Goal: Complete application form

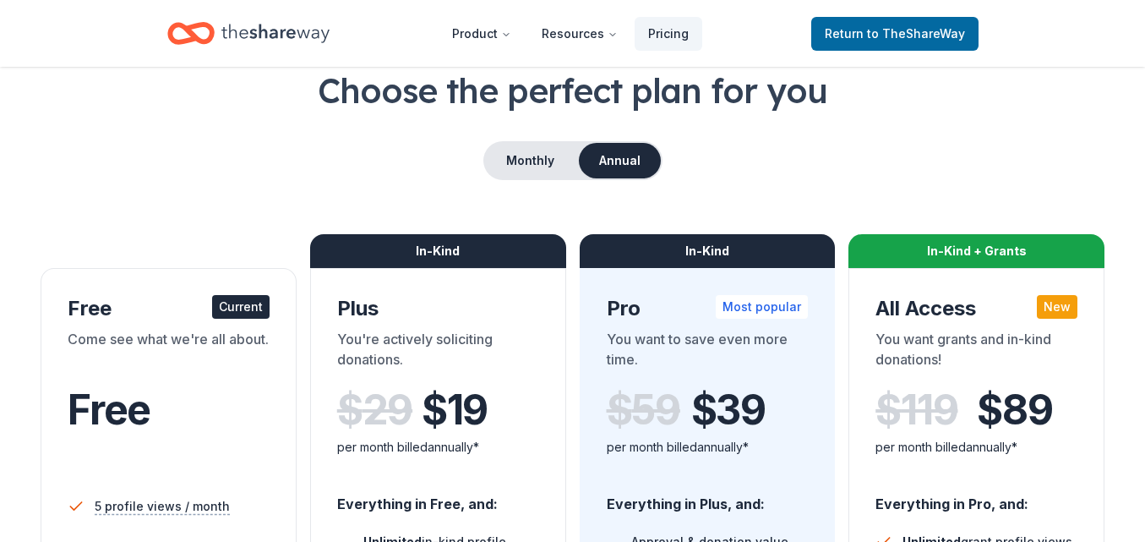
scroll to position [42, 0]
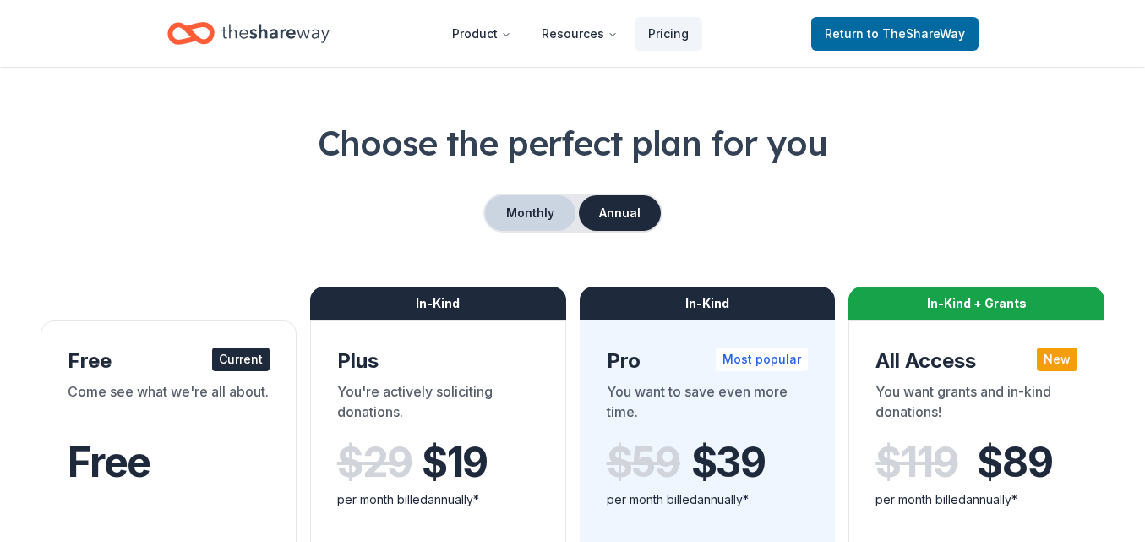
click at [527, 209] on button "Monthly" at bounding box center [530, 212] width 90 height 35
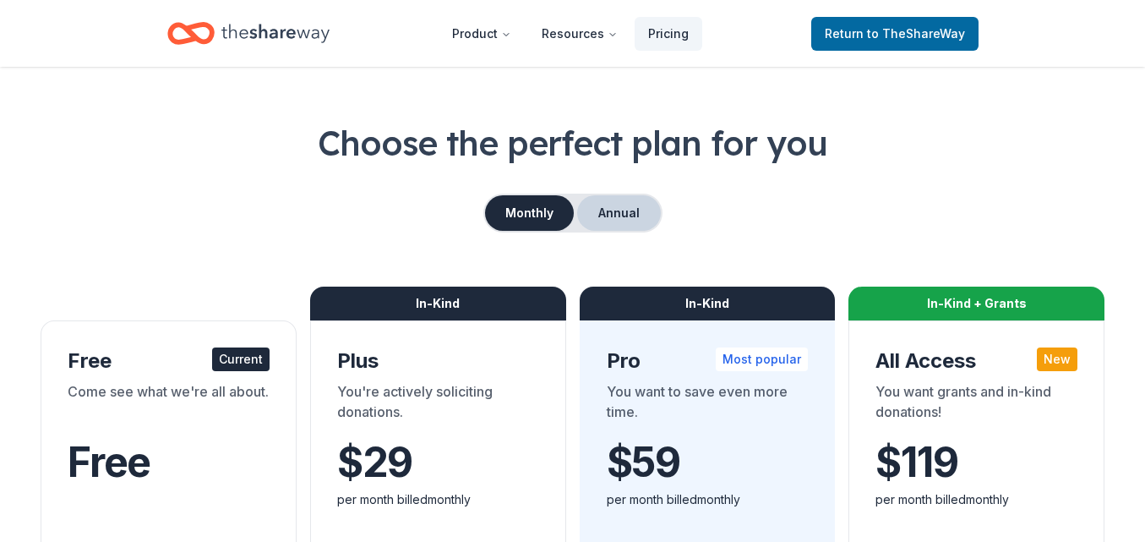
click at [618, 214] on button "Annual" at bounding box center [619, 212] width 84 height 35
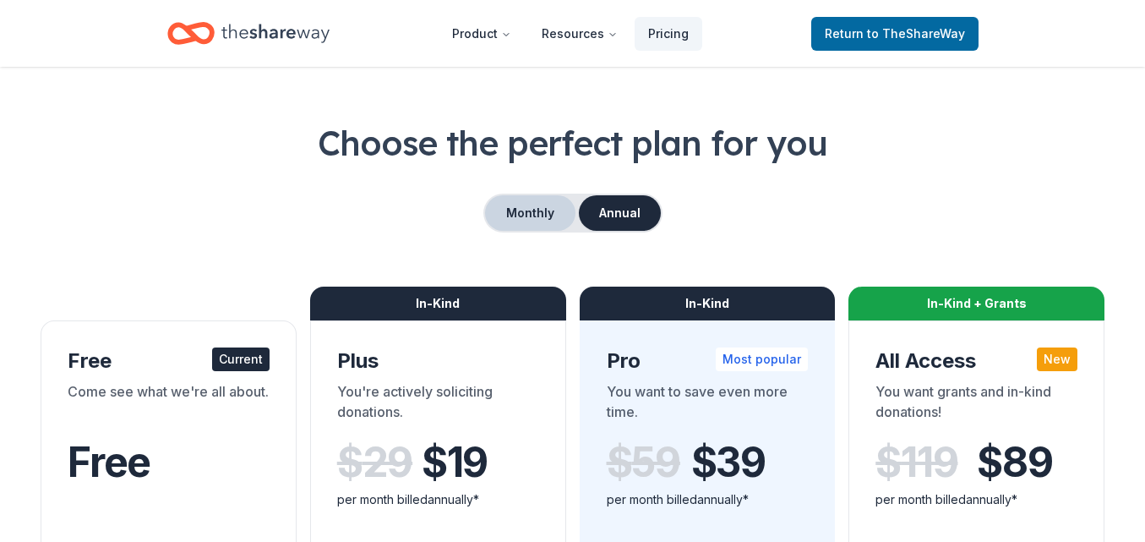
click at [536, 214] on button "Monthly" at bounding box center [530, 212] width 90 height 35
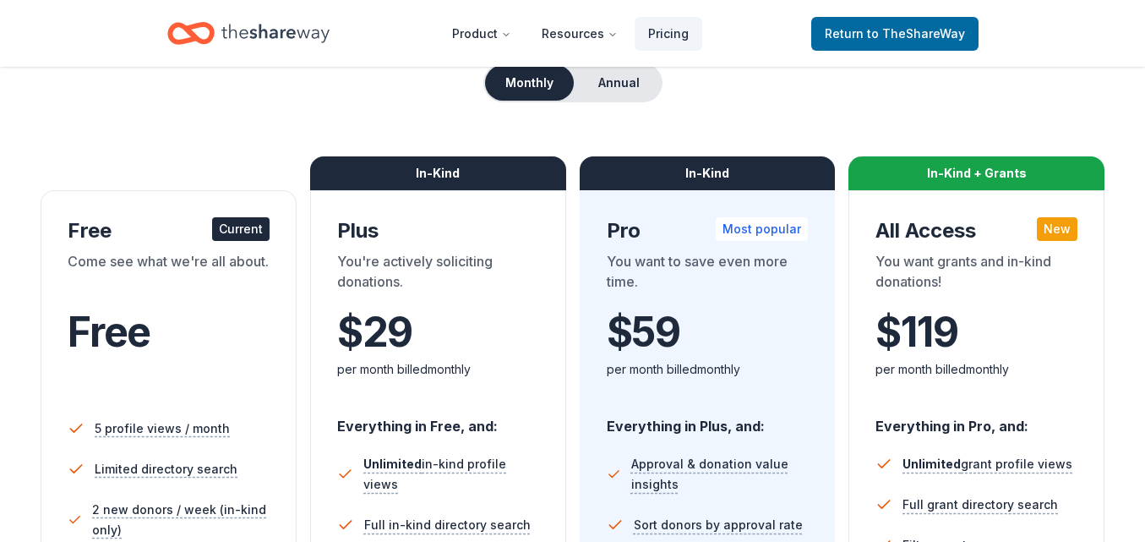
scroll to position [165, 0]
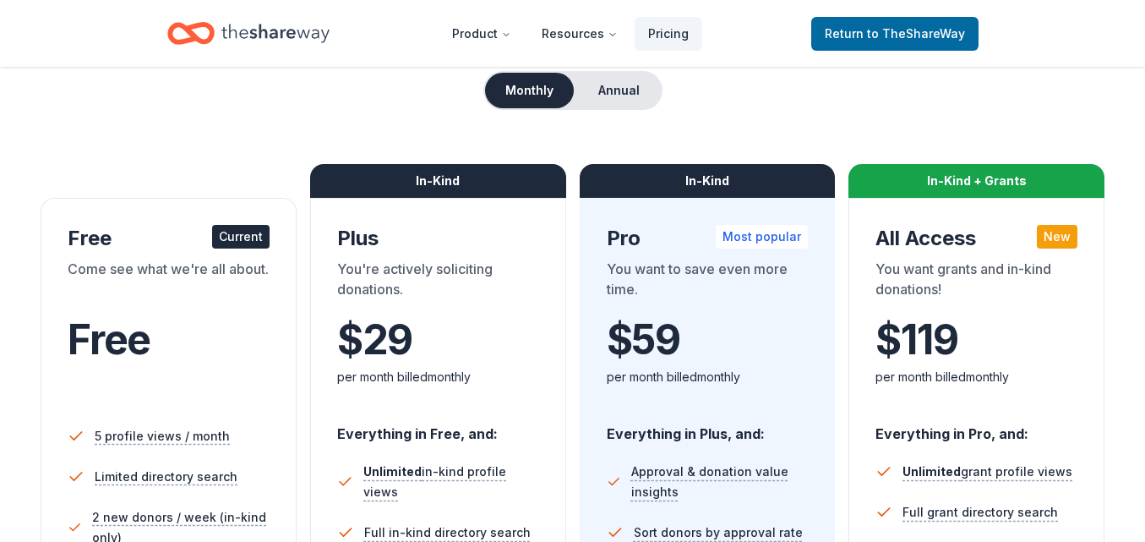
click at [270, 24] on icon "Home" at bounding box center [275, 33] width 108 height 35
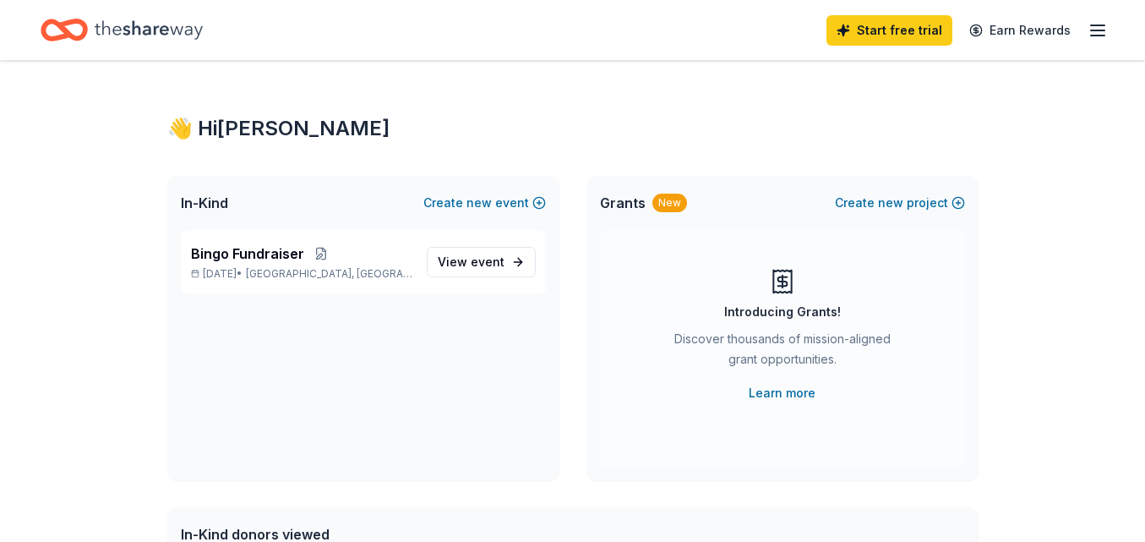
click at [1103, 35] on icon "button" at bounding box center [1097, 30] width 20 height 20
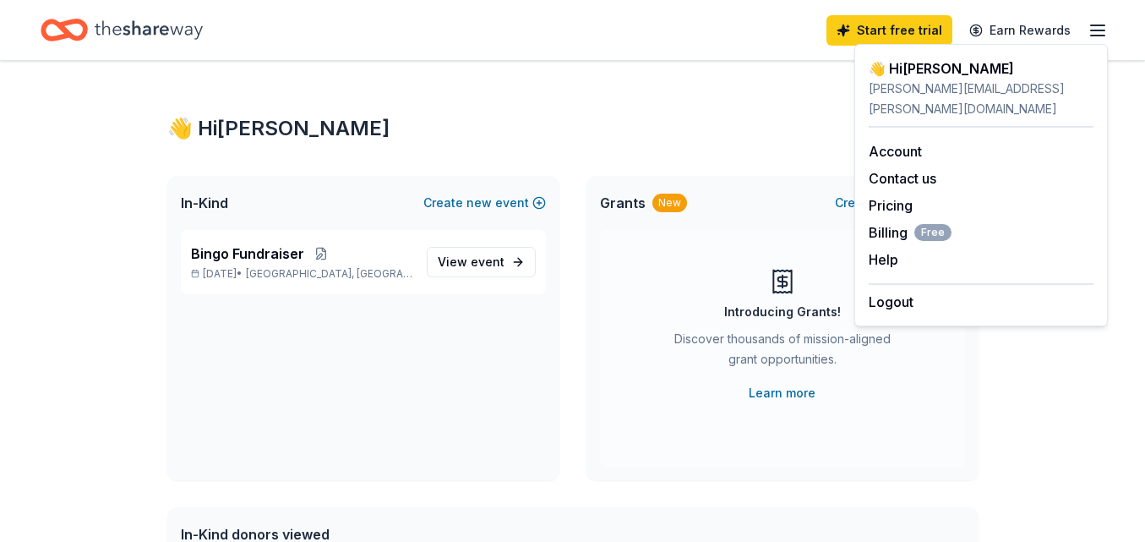
click at [1082, 27] on div "Start free trial Earn Rewards" at bounding box center [966, 30] width 281 height 40
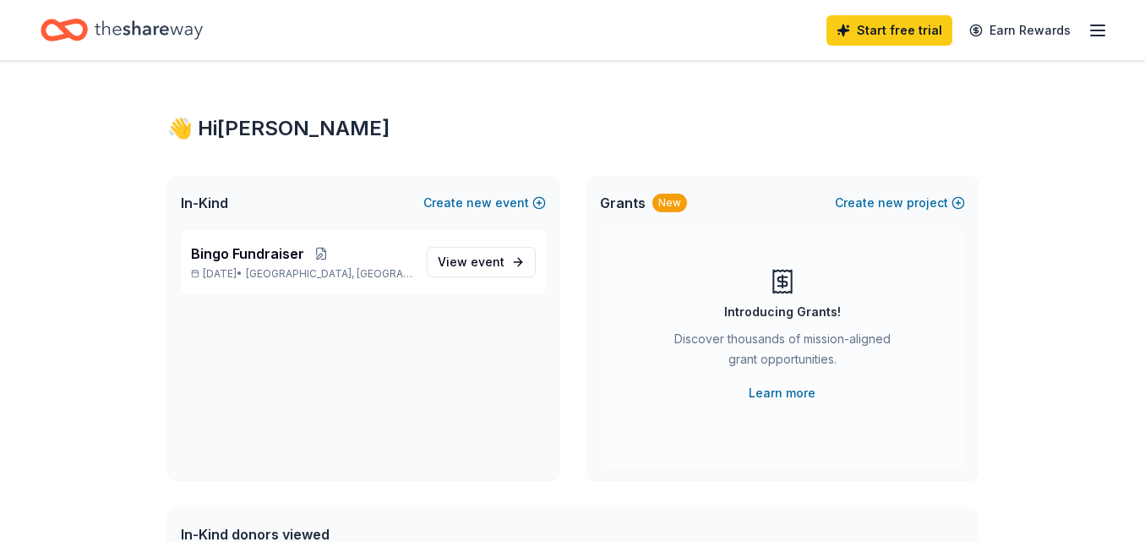
click at [177, 30] on icon "Home" at bounding box center [149, 30] width 108 height 35
click at [244, 129] on div "👋 Hi Stacey" at bounding box center [572, 128] width 811 height 27
click at [430, 259] on link "View event" at bounding box center [481, 262] width 109 height 30
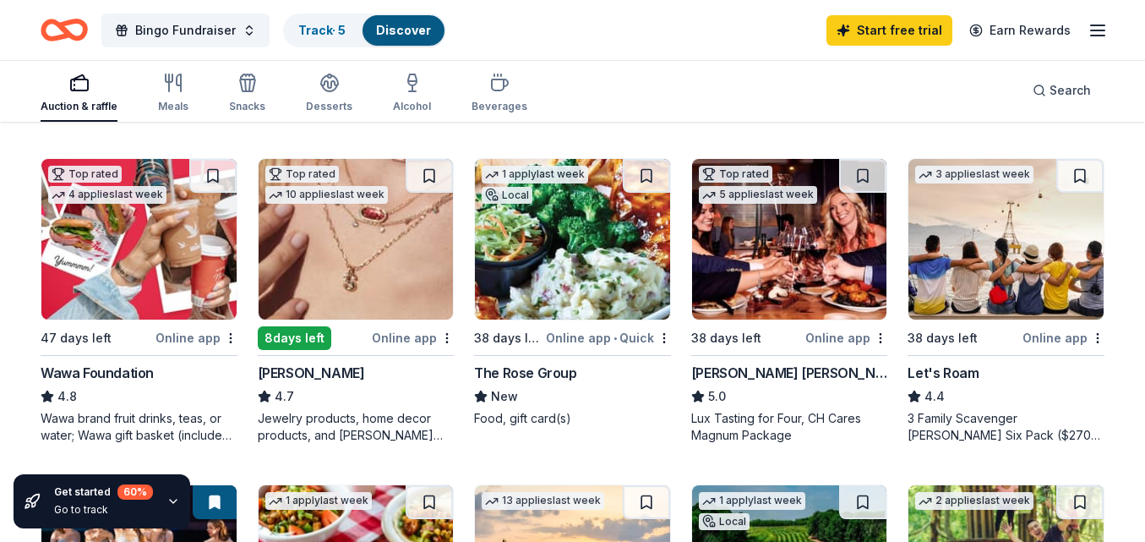
scroll to position [716, 0]
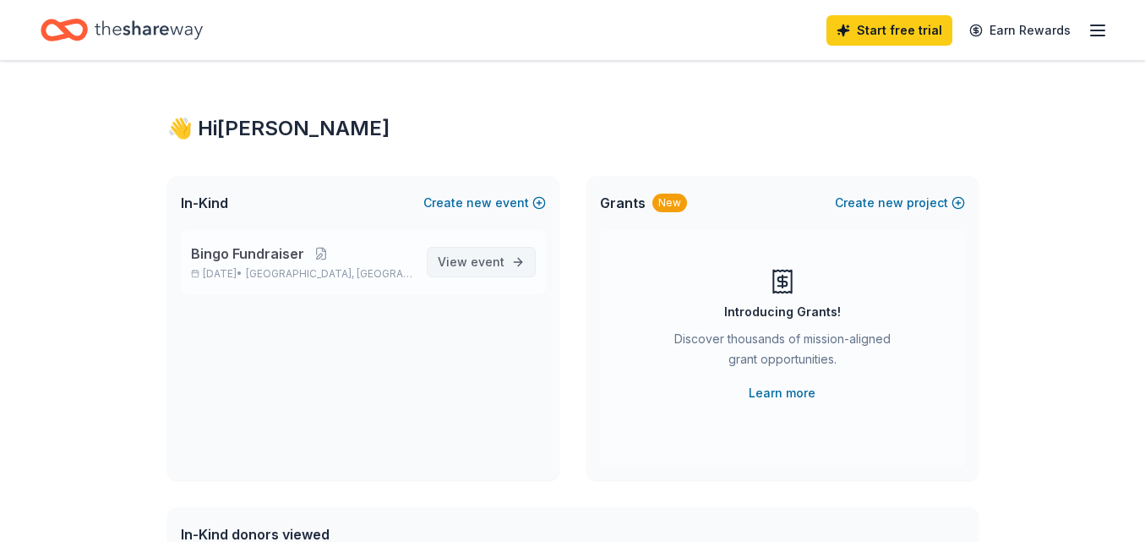
click at [449, 259] on span "View event" at bounding box center [471, 262] width 67 height 20
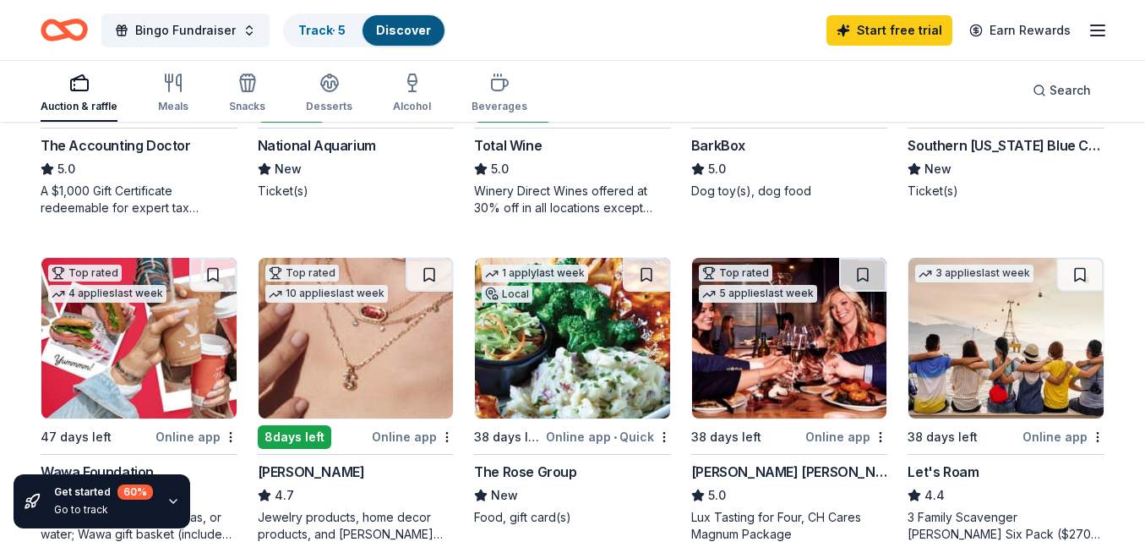
scroll to position [705, 0]
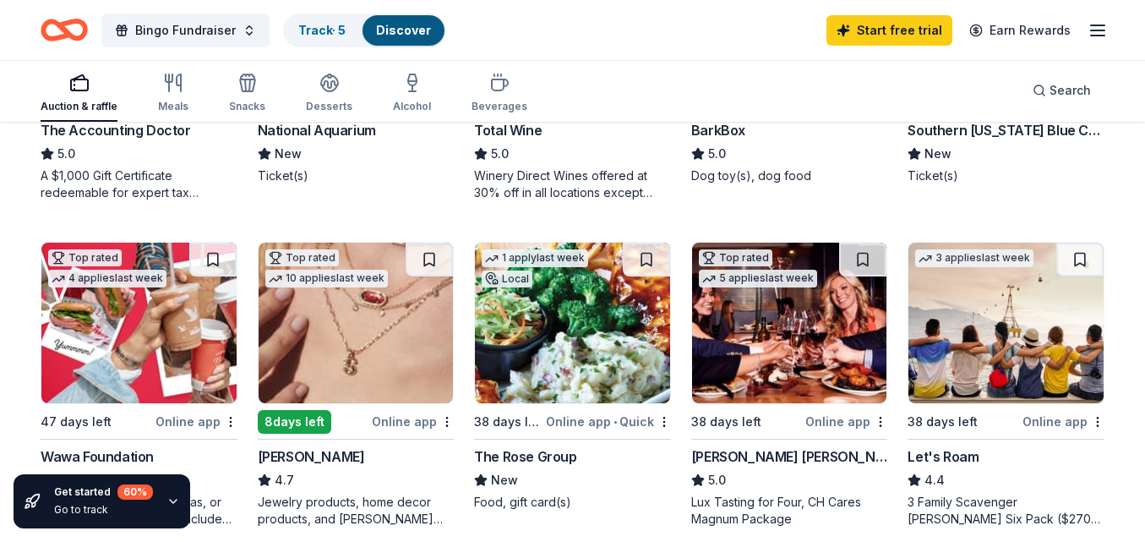
click at [941, 453] on div "Let's Roam" at bounding box center [942, 456] width 71 height 20
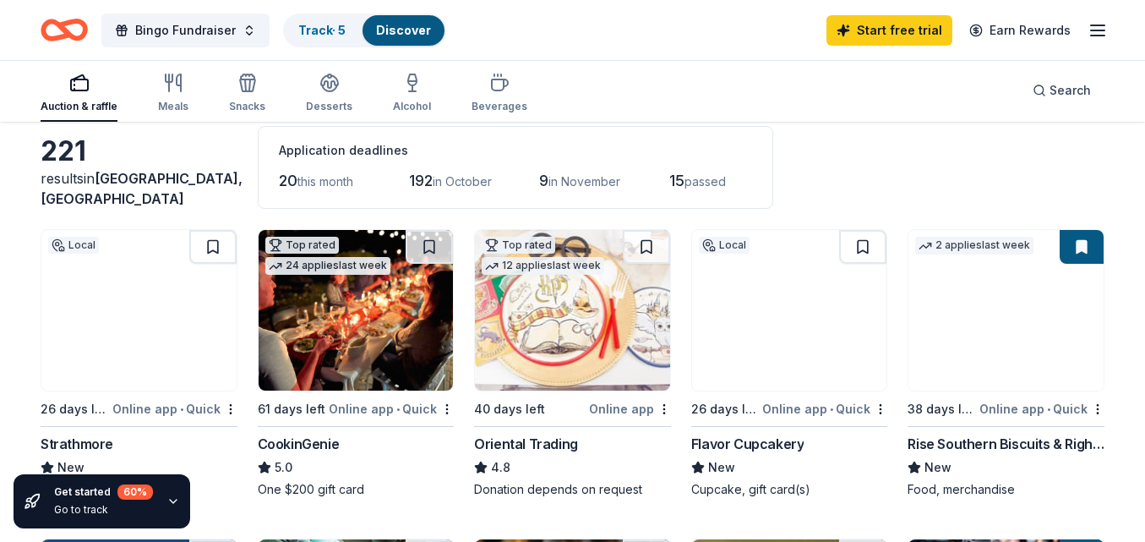
scroll to position [80, 0]
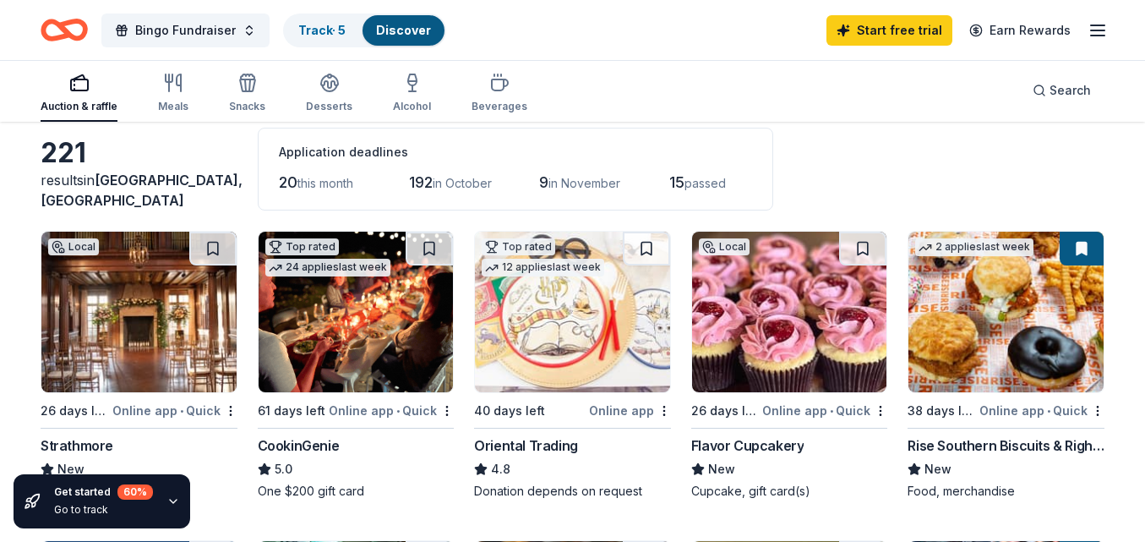
click at [377, 346] on img at bounding box center [356, 311] width 195 height 161
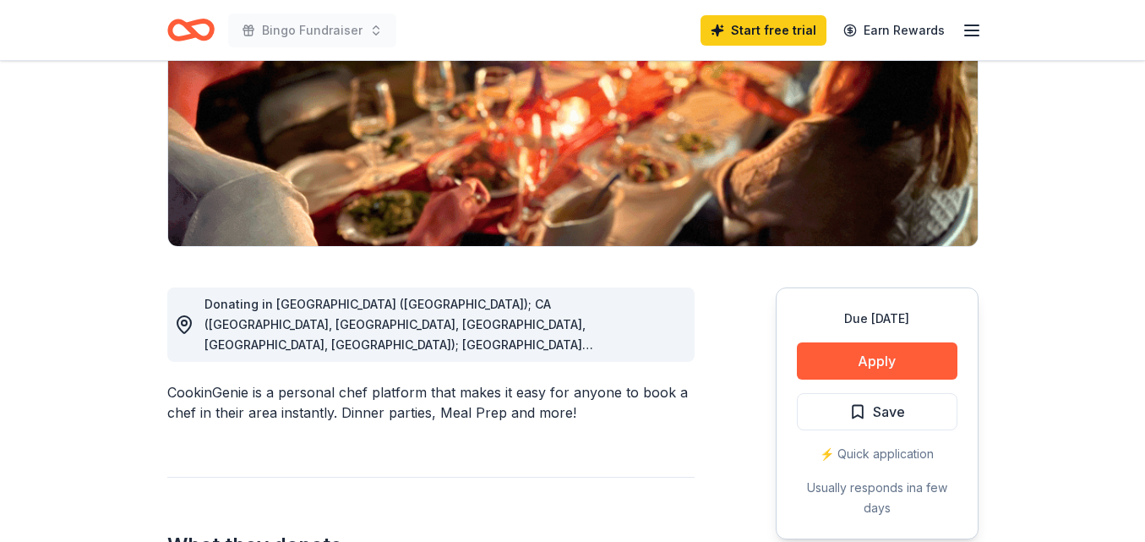
scroll to position [315, 0]
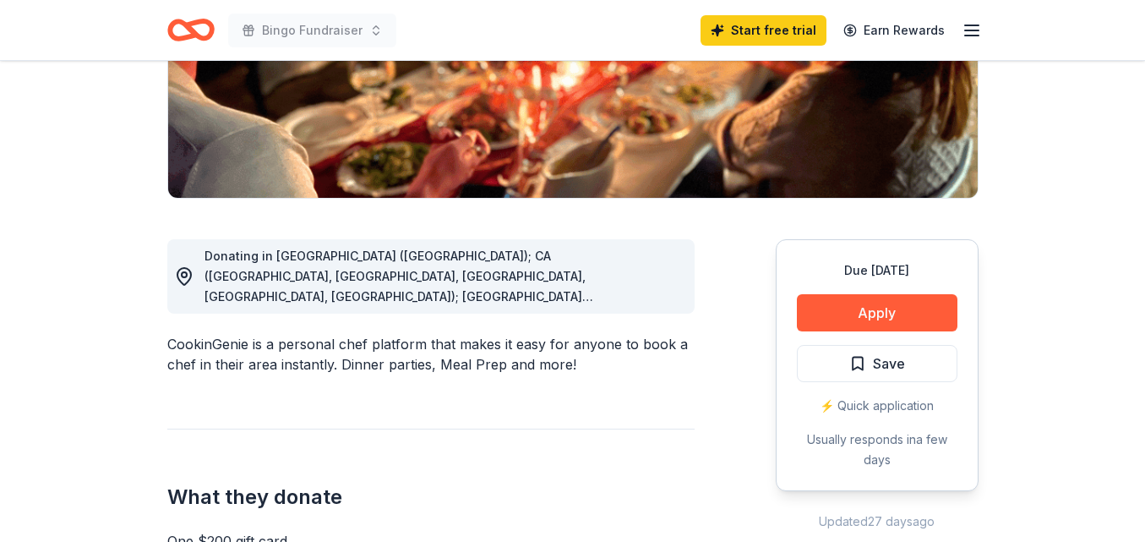
click at [643, 302] on span "Donating in [GEOGRAPHIC_DATA] ([GEOGRAPHIC_DATA]); CA ([GEOGRAPHIC_DATA], [GEOG…" at bounding box center [428, 458] width 448 height 420
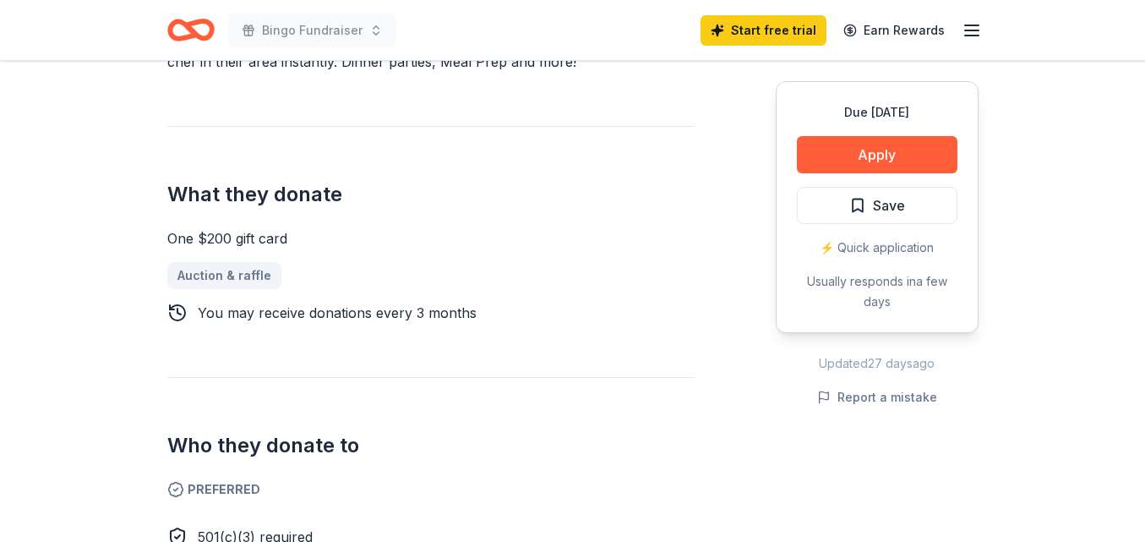
scroll to position [618, 0]
click at [879, 155] on button "Apply" at bounding box center [877, 154] width 161 height 37
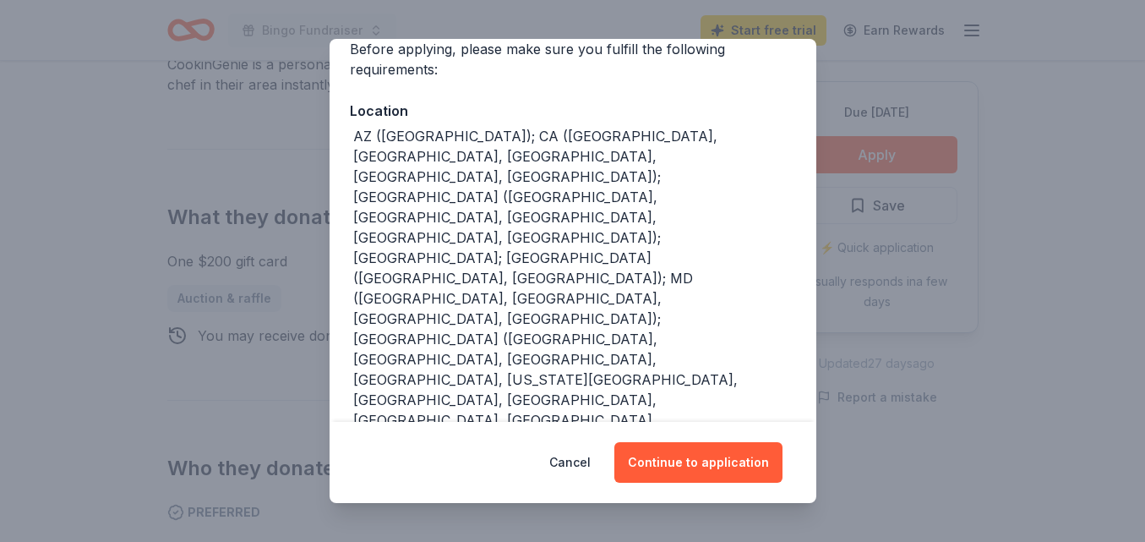
scroll to position [156, 0]
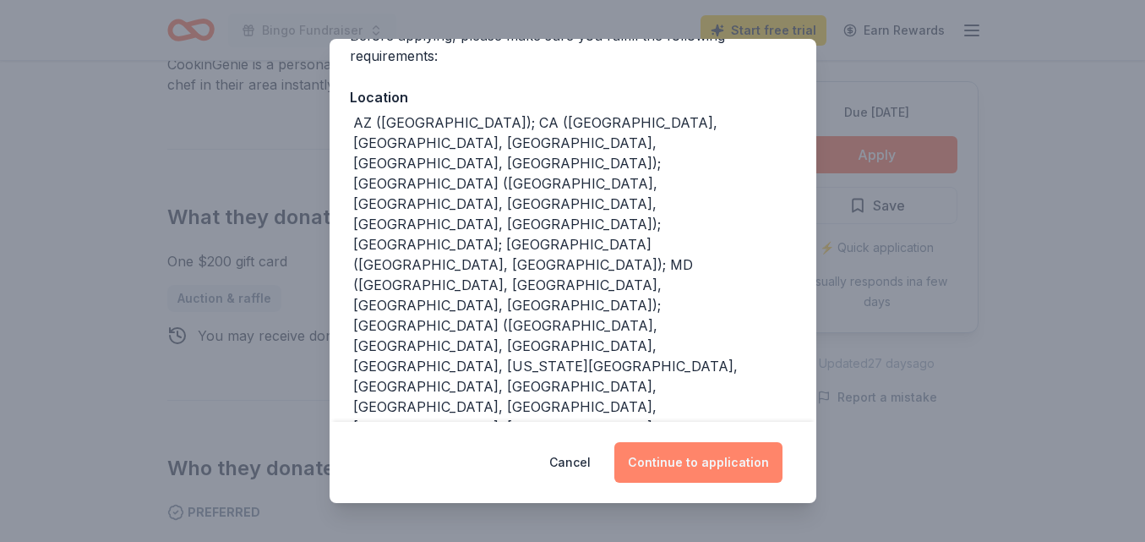
click at [720, 467] on button "Continue to application" at bounding box center [698, 462] width 168 height 41
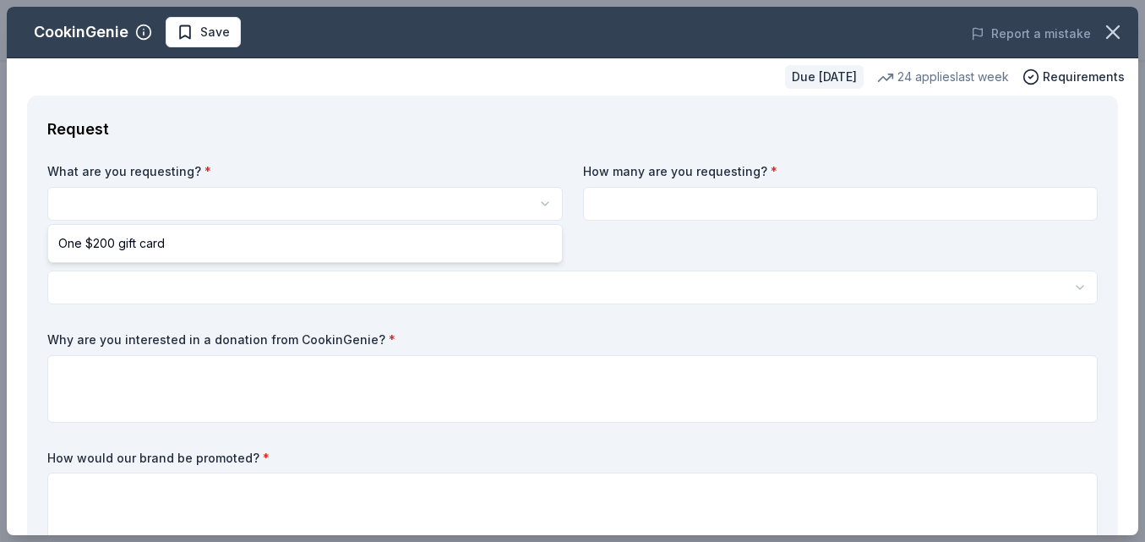
scroll to position [0, 0]
select select "One $200 gift card"
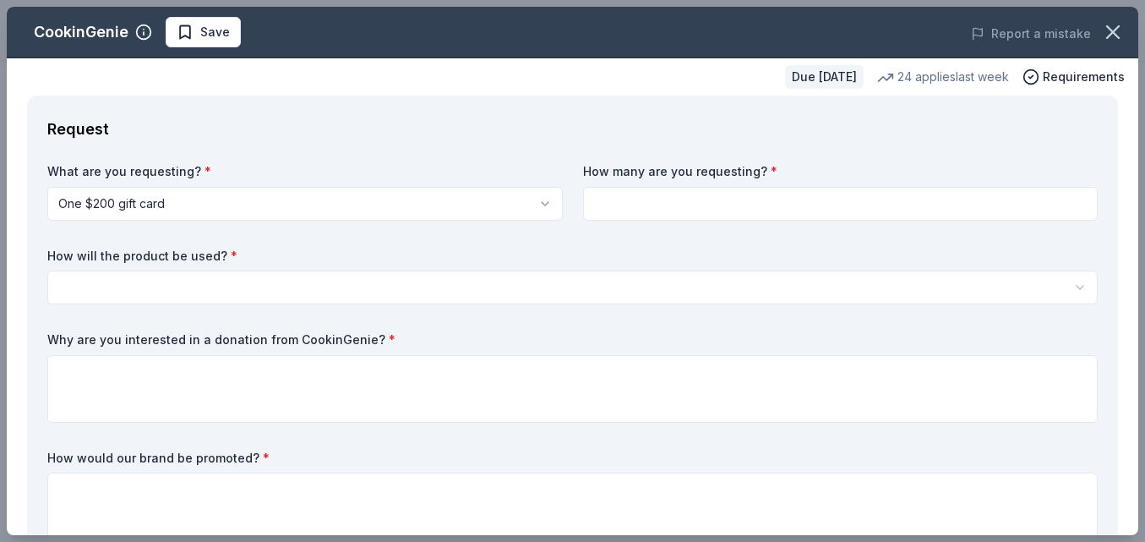
click at [634, 210] on input at bounding box center [840, 204] width 515 height 34
type input "1"
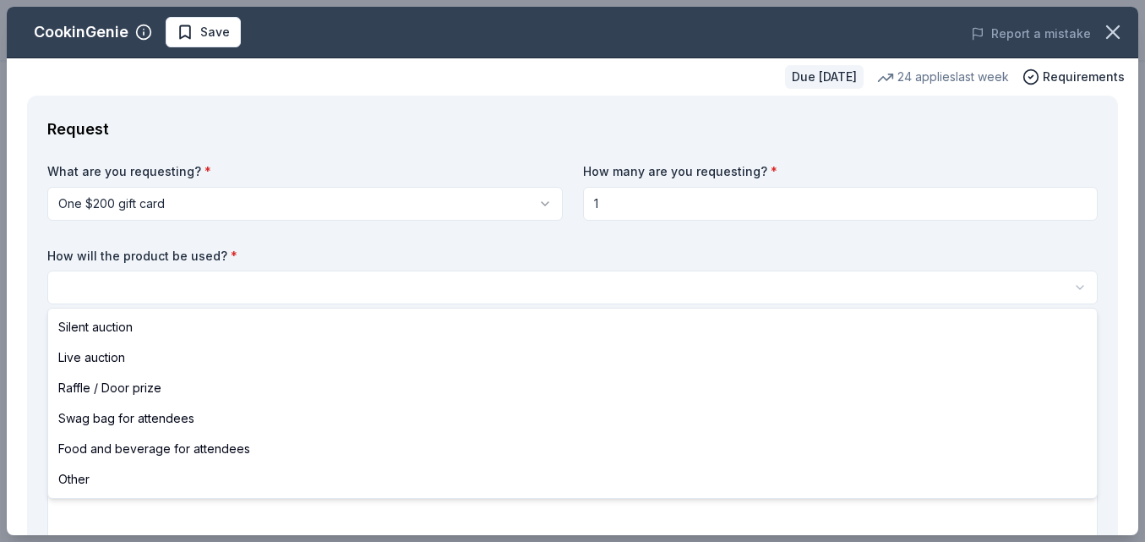
click at [362, 293] on html "Bingo Fundraiser Save Apply Due [DATE] Share CookinGenie 5.0 • 7 reviews 24 app…" at bounding box center [572, 271] width 1145 height 542
select select "silentAuction"
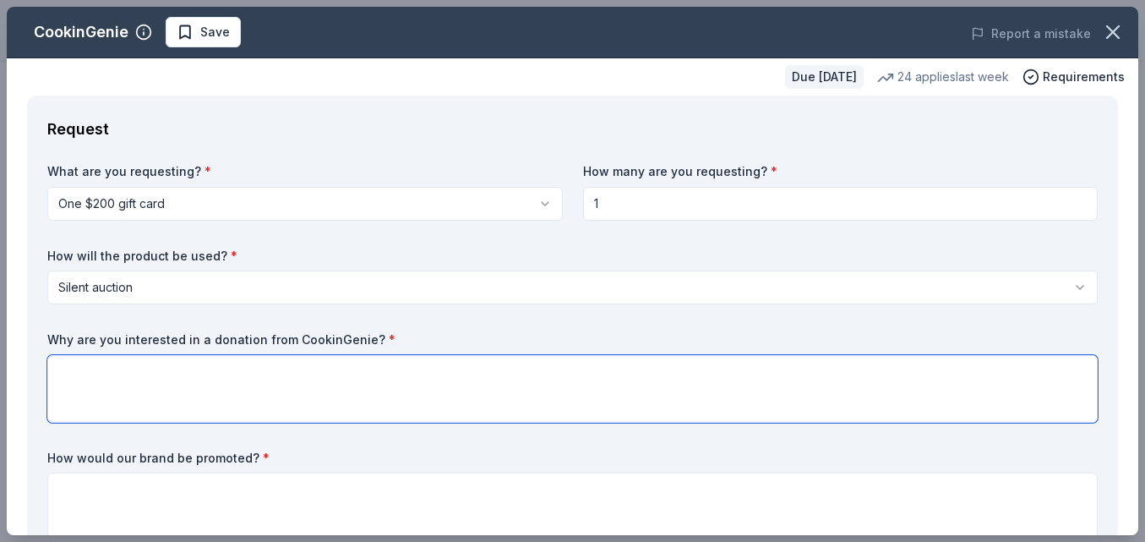
click at [159, 382] on textarea at bounding box center [572, 389] width 1050 height 68
type textarea "W"
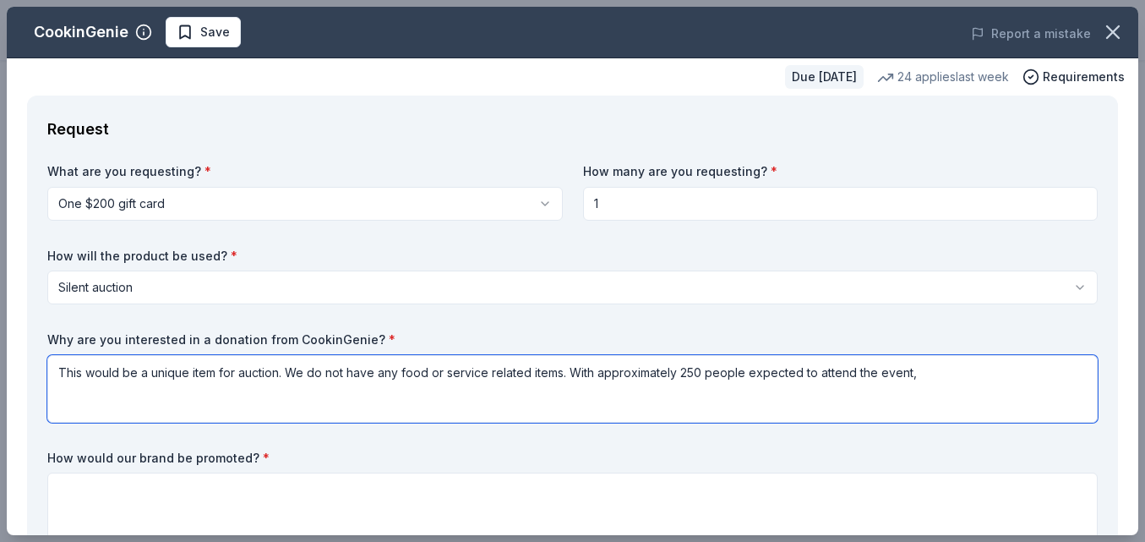
drag, startPoint x: 918, startPoint y: 374, endPoint x: 832, endPoint y: 418, distance: 96.0
click at [832, 418] on textarea "This would be a unique item for auction. We do not have any food or service rel…" at bounding box center [572, 389] width 1050 height 68
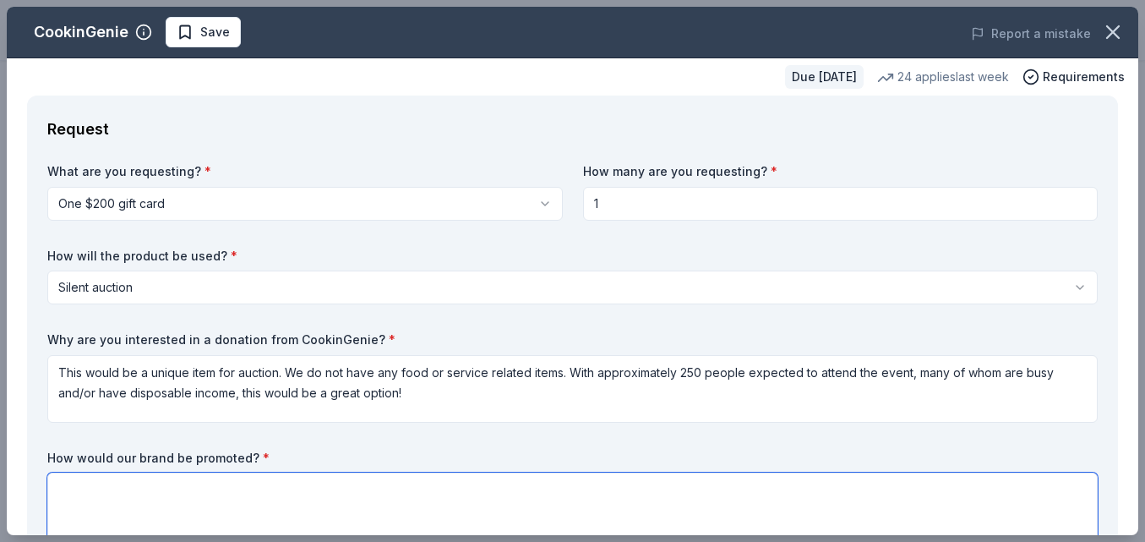
click at [748, 492] on textarea at bounding box center [572, 506] width 1050 height 68
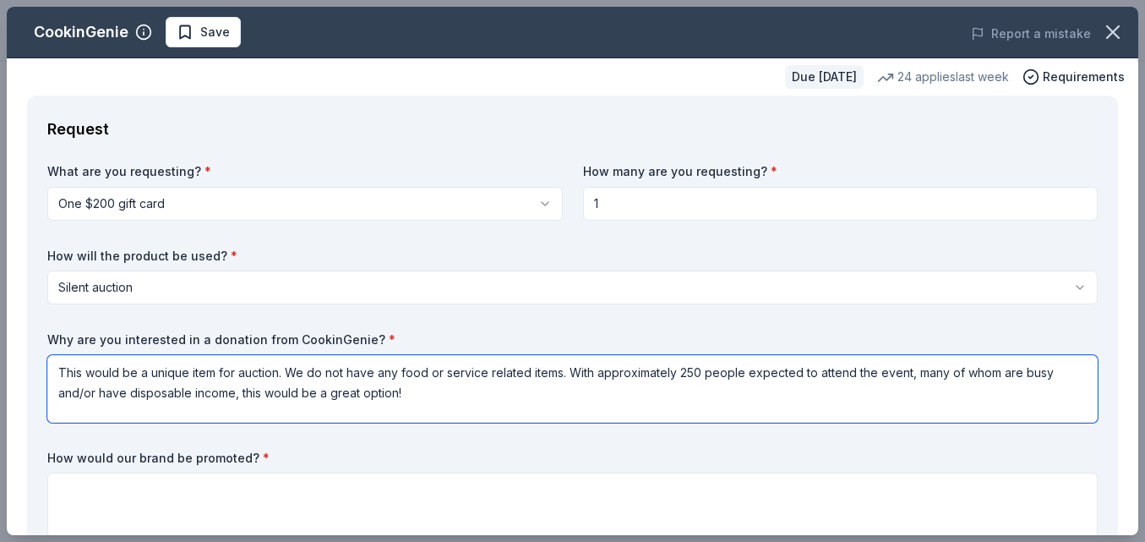
click at [1018, 374] on textarea "This would be a unique item for auction. We do not have any food or service rel…" at bounding box center [572, 389] width 1050 height 68
click at [1048, 373] on textarea "This would be a unique item for auction. We do not have any food or service rel…" at bounding box center [572, 389] width 1050 height 68
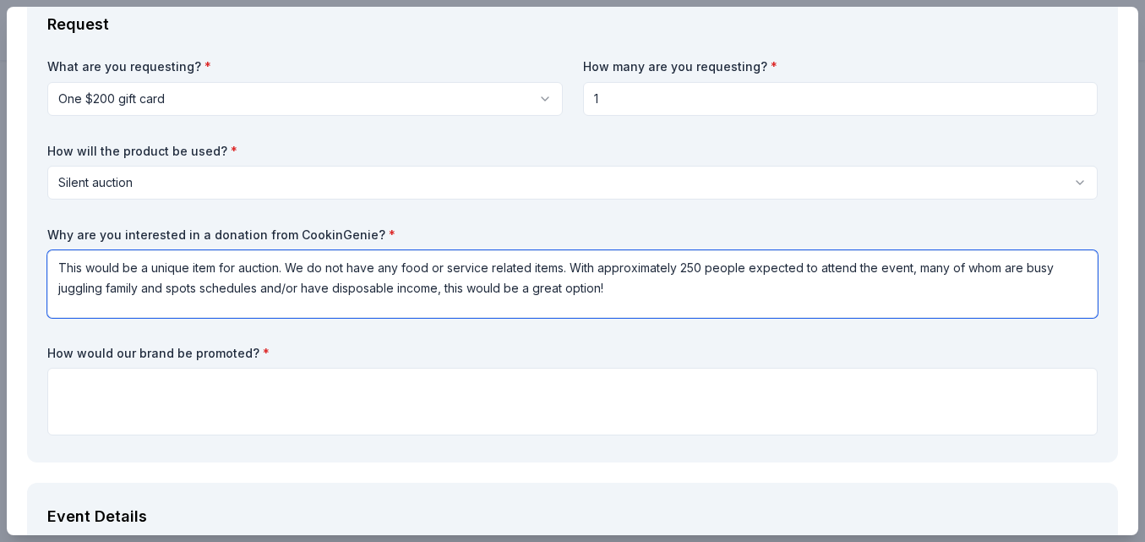
scroll to position [111, 0]
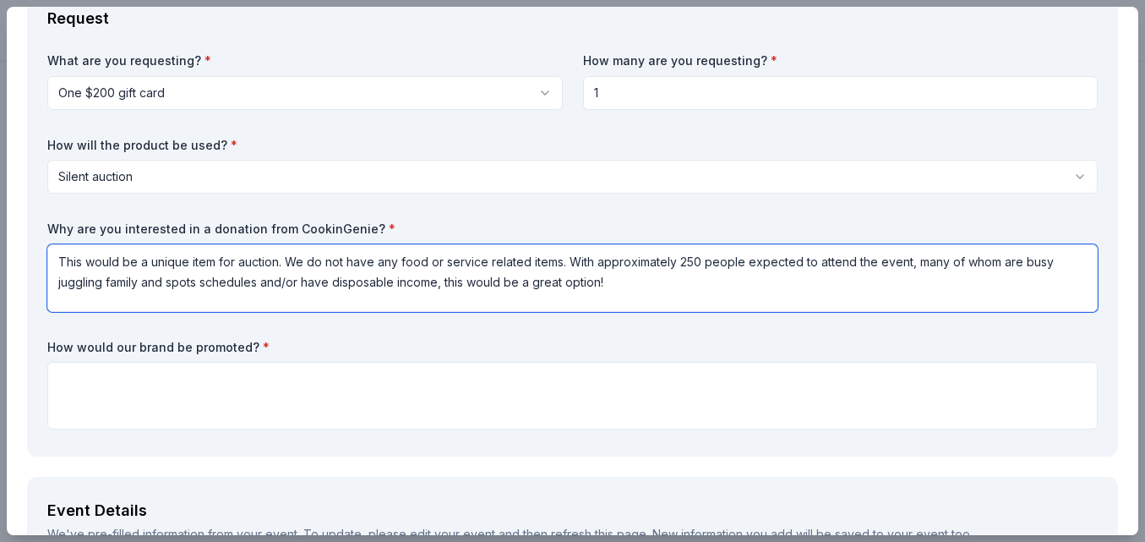
type textarea "This would be a unique item for auction. We do not have any food or service rel…"
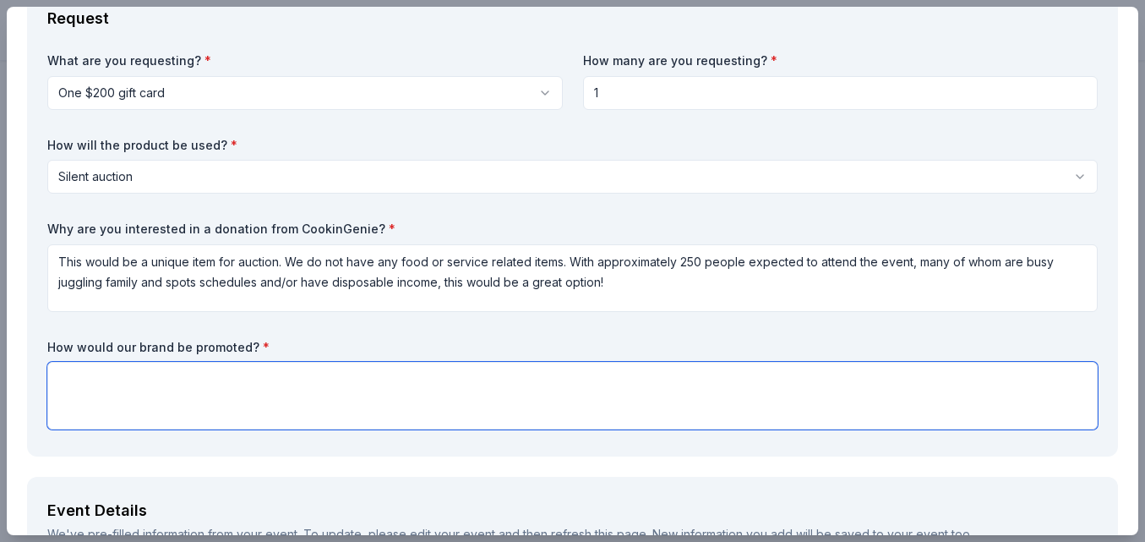
click at [608, 401] on textarea at bounding box center [572, 396] width 1050 height 68
type textarea "T"
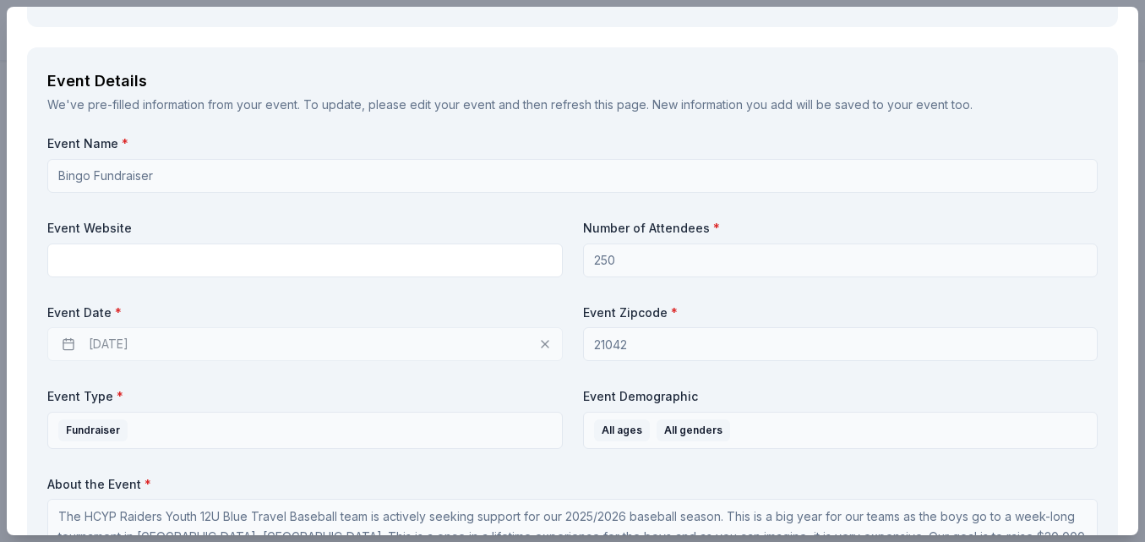
scroll to position [542, 0]
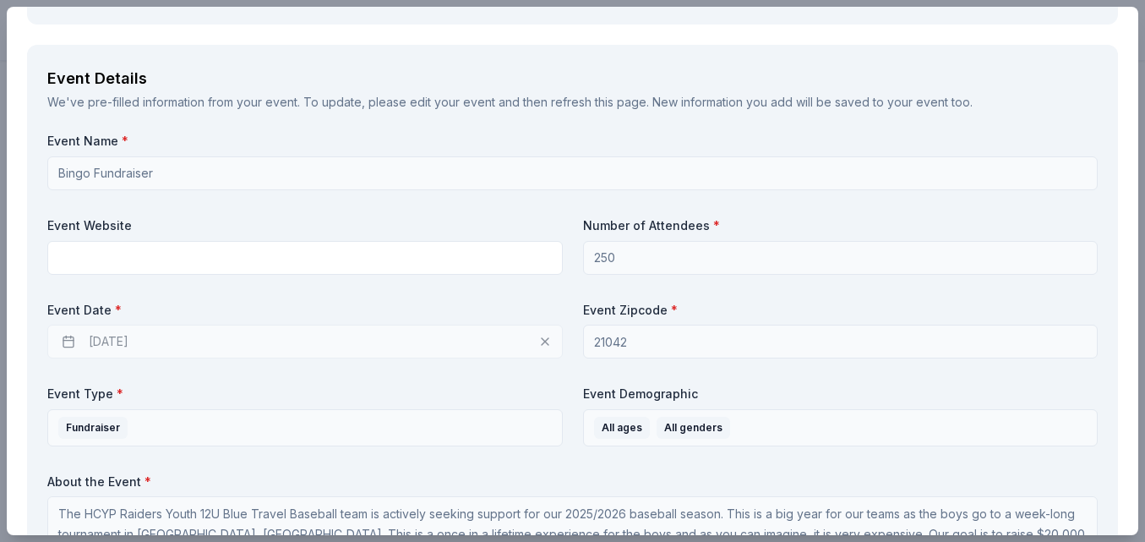
type textarea "You brand would be promoted on our social media page, as well as at the event, …"
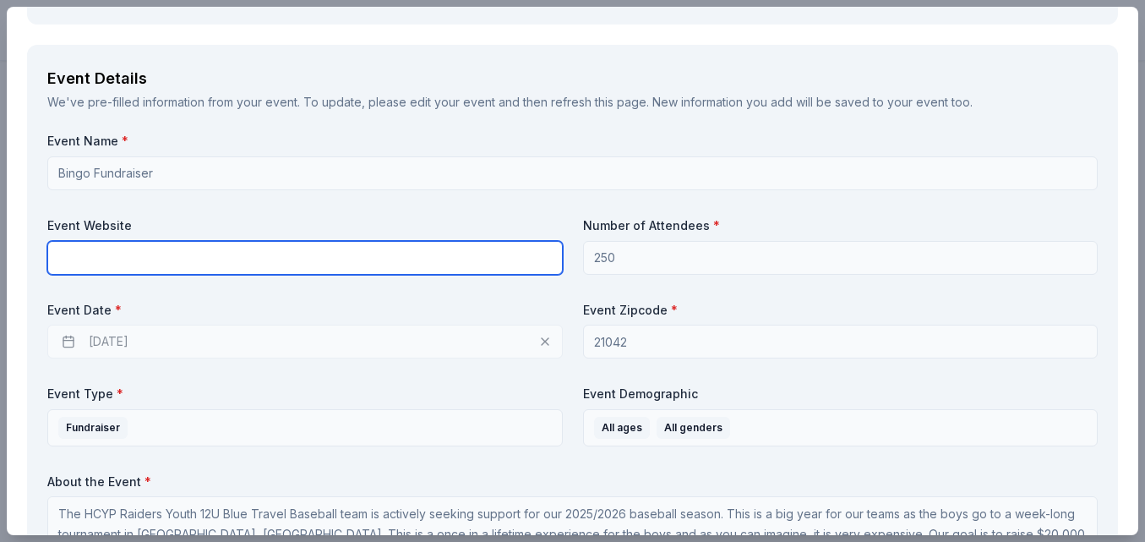
click at [107, 265] on input "text" at bounding box center [304, 258] width 515 height 34
click at [260, 257] on input "text" at bounding box center [304, 258] width 515 height 34
paste input "[URL][DOMAIN_NAME]"
type input "[URL][DOMAIN_NAME]"
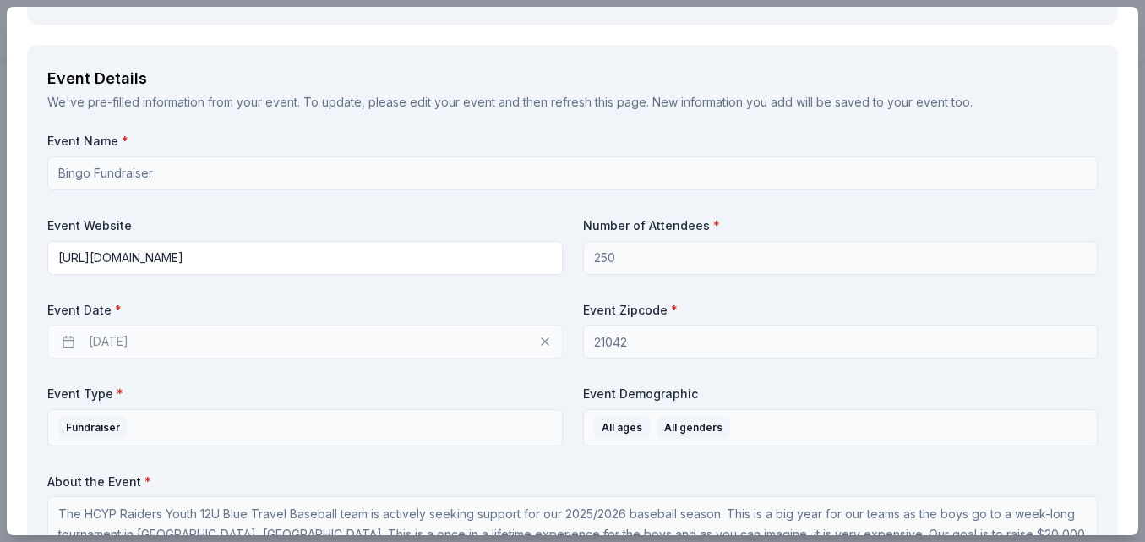
click at [157, 347] on div "[DATE]" at bounding box center [304, 341] width 515 height 34
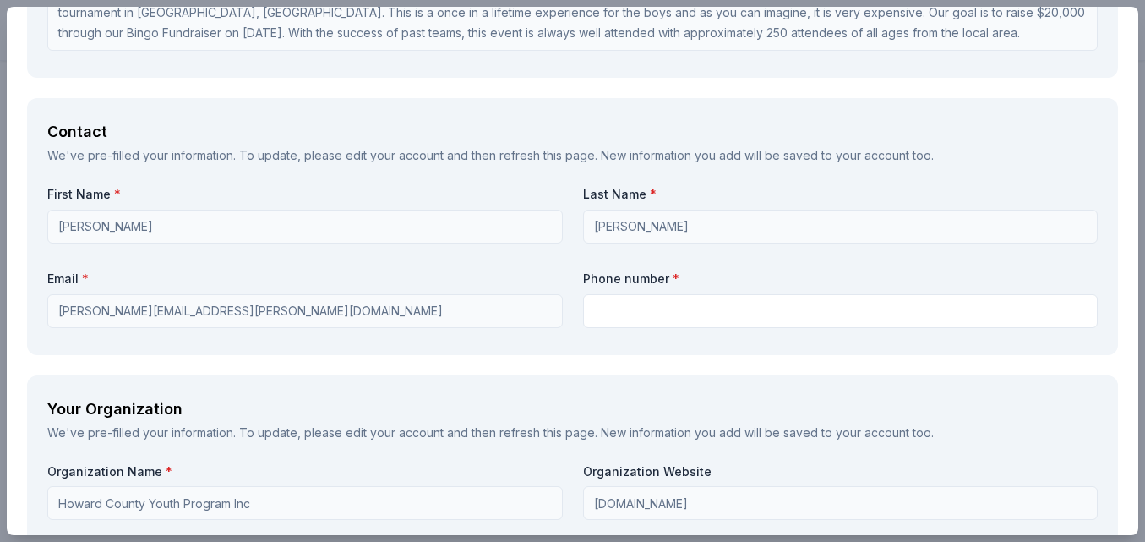
scroll to position [1071, 0]
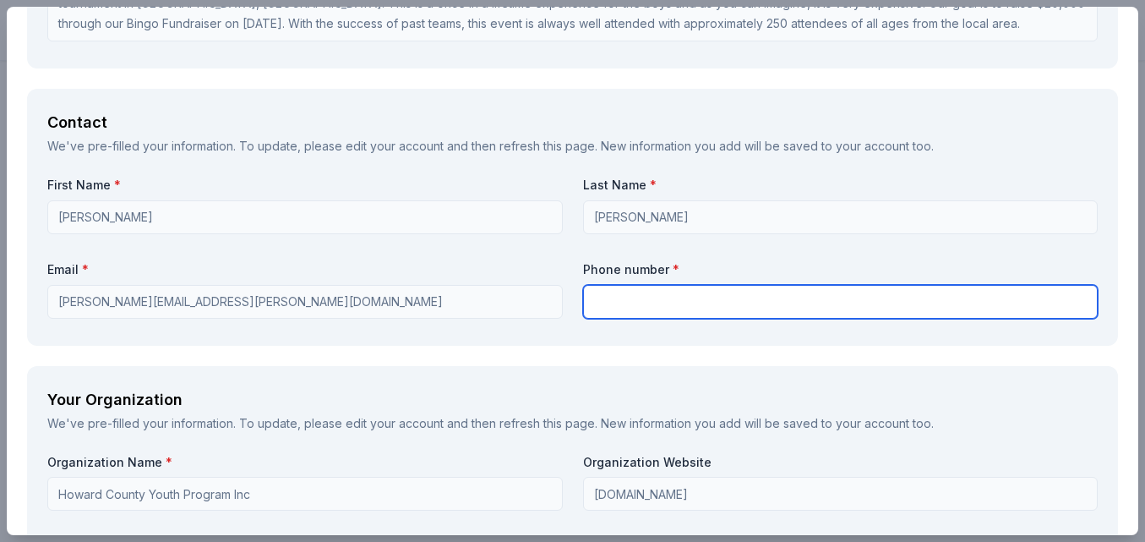
click at [601, 302] on input "text" at bounding box center [840, 302] width 515 height 34
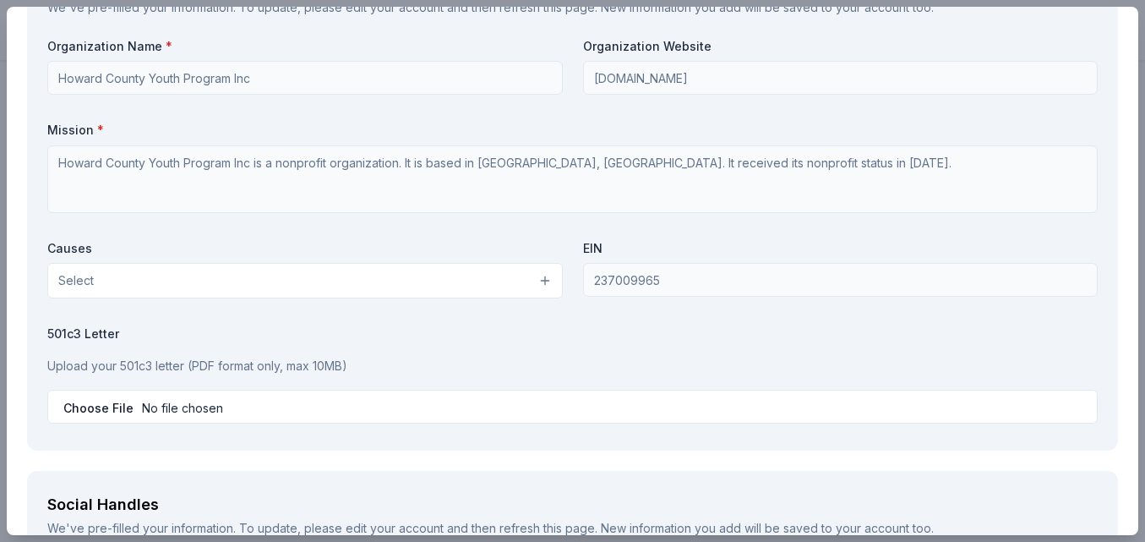
scroll to position [1497, 0]
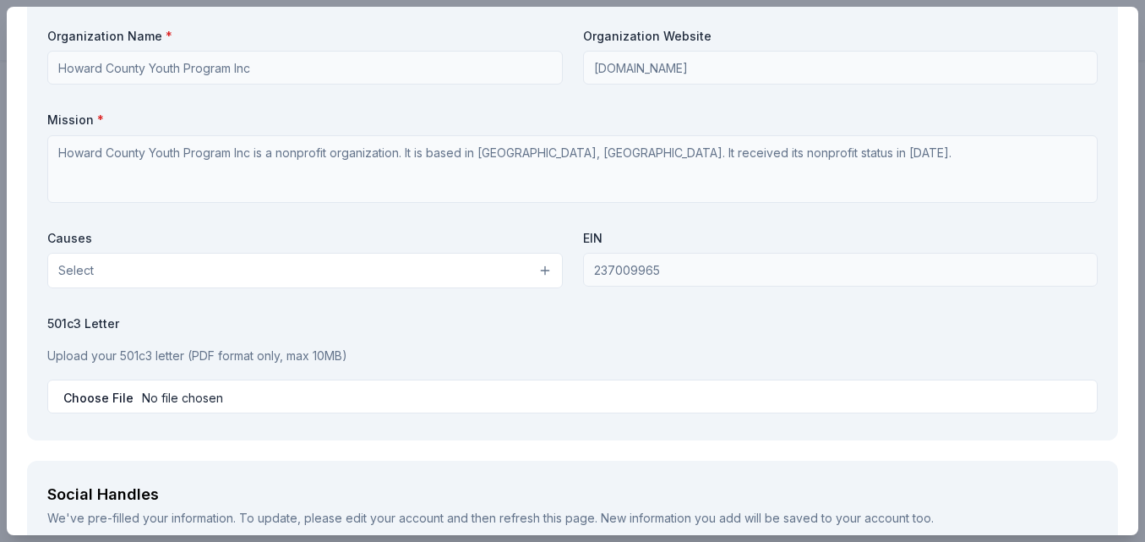
type input "[PHONE_NUMBER]"
click at [399, 279] on button "Select" at bounding box center [304, 270] width 515 height 35
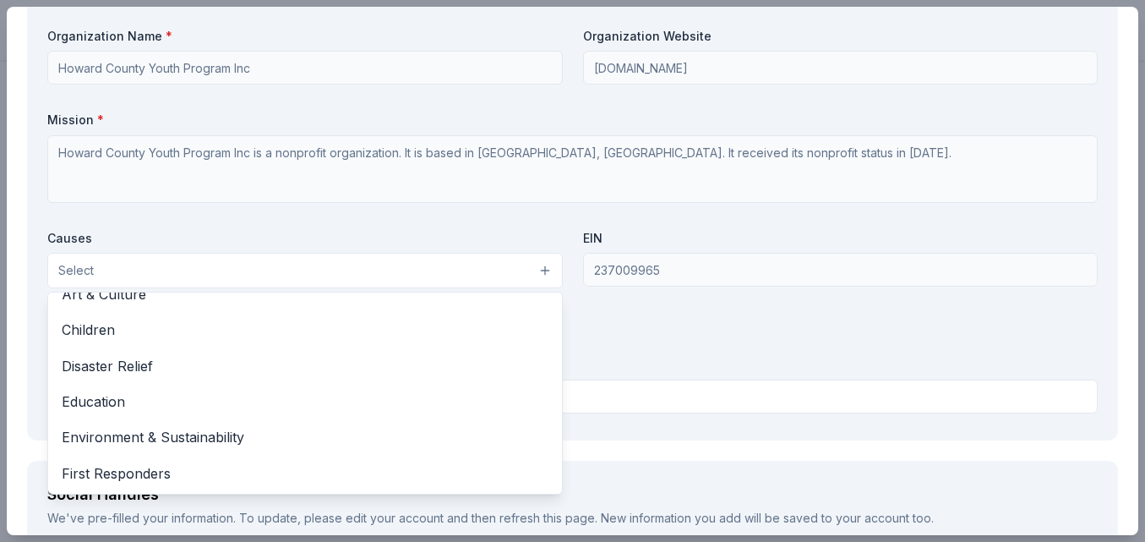
scroll to position [41, 0]
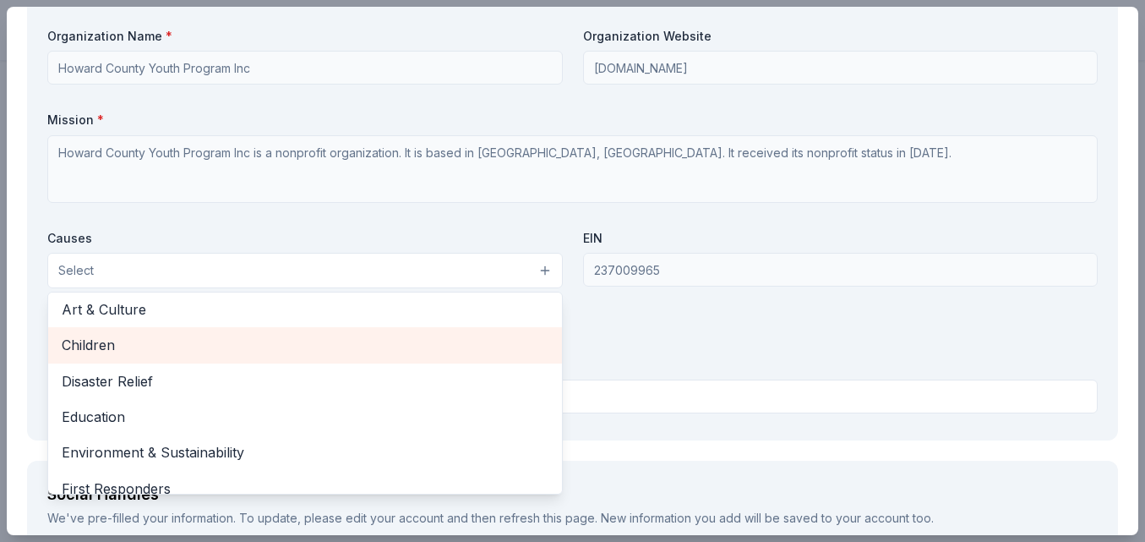
click at [334, 342] on span "Children" at bounding box center [305, 345] width 487 height 22
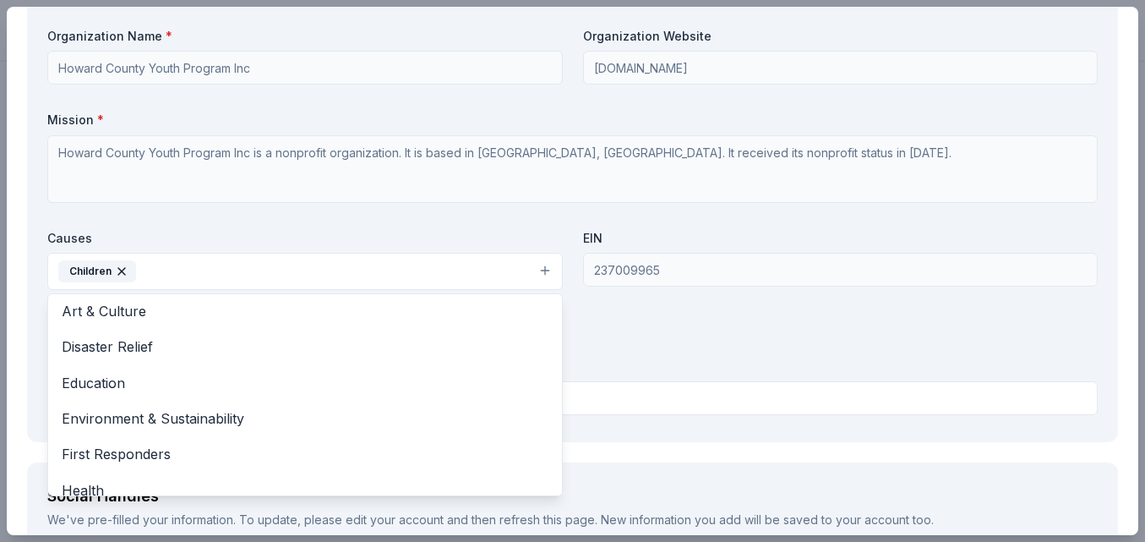
click at [594, 339] on div "Organization Name * Howard County Youth Program Inc Organization Website [DOMAI…" at bounding box center [572, 225] width 1050 height 394
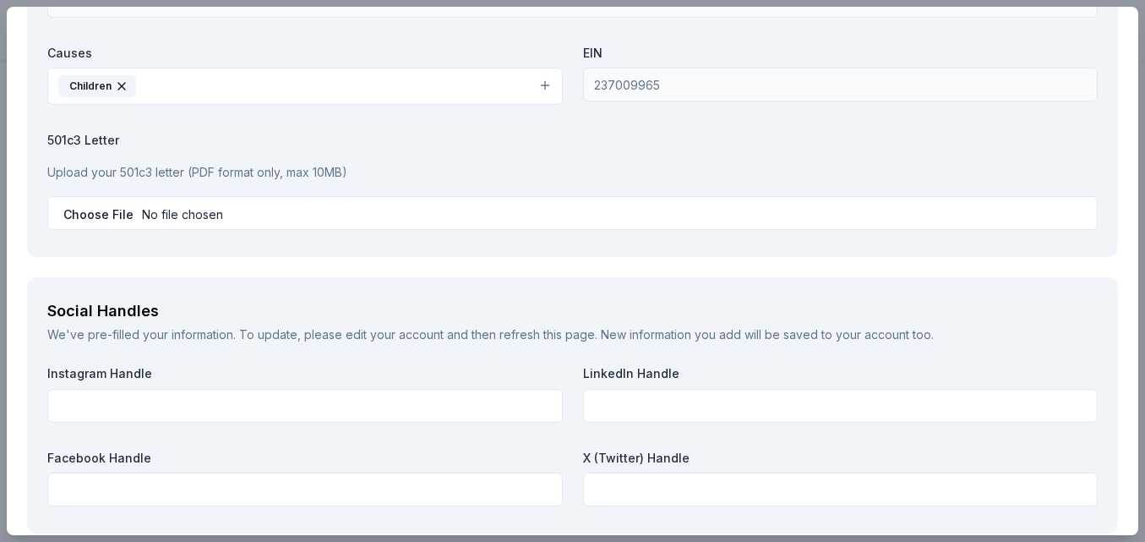
scroll to position [1686, 0]
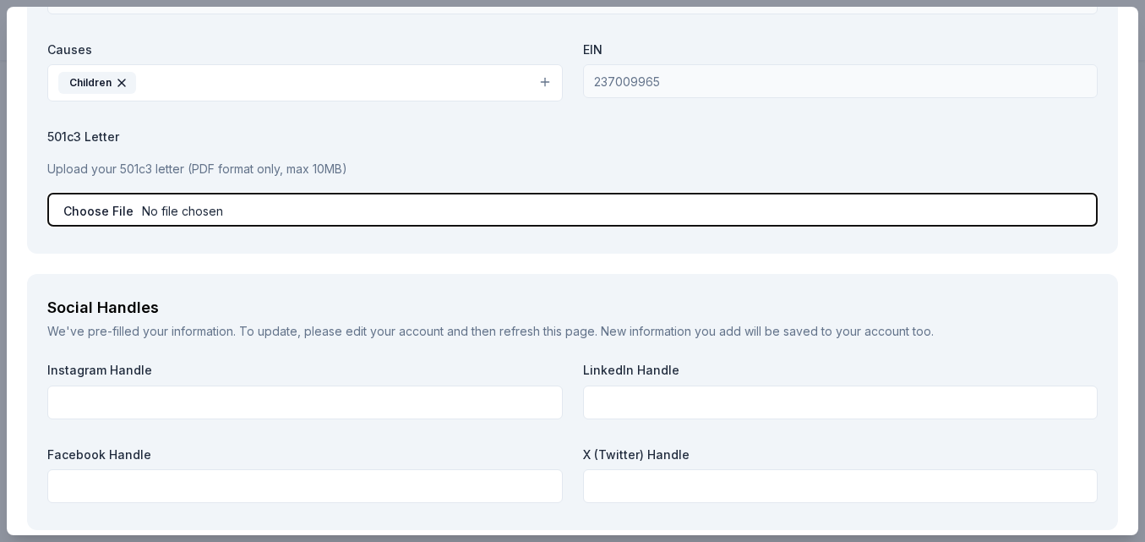
click at [145, 210] on input "file" at bounding box center [572, 210] width 1050 height 34
type input "C:\fakepath\HCYP Sponsor Letter2025 (3).pdf"
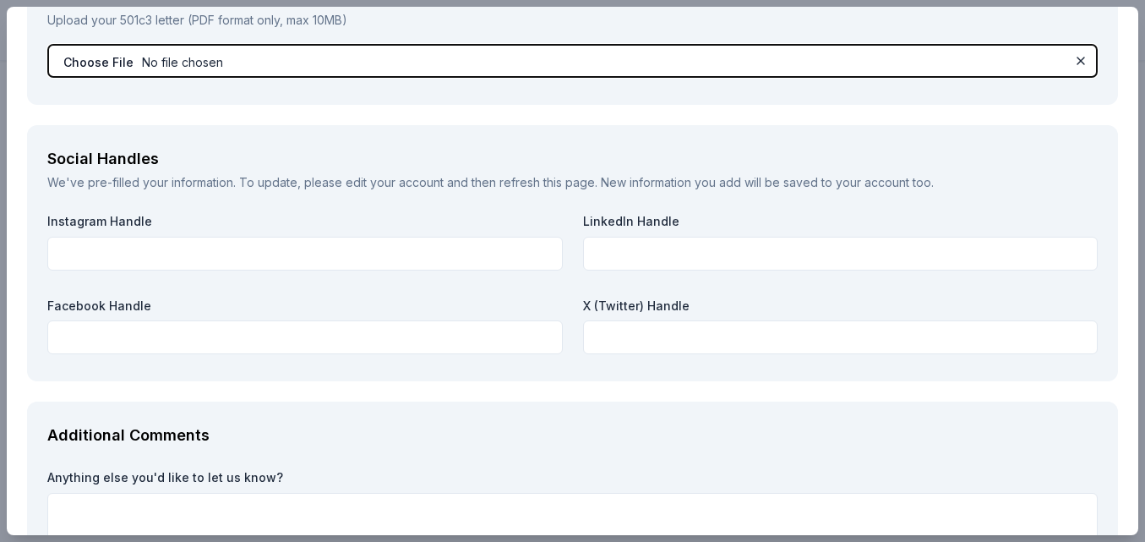
scroll to position [1841, 0]
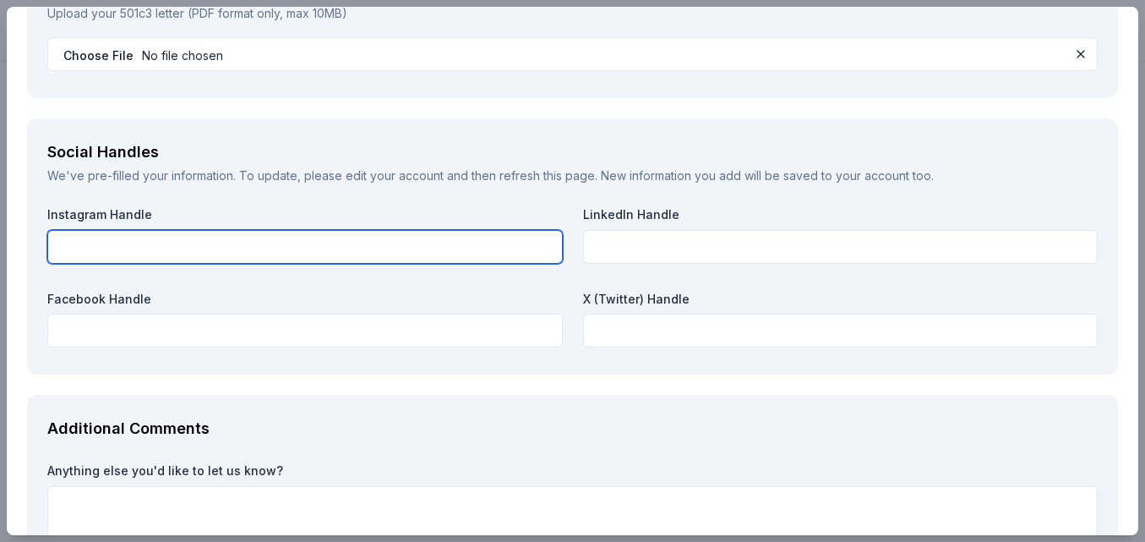
click at [258, 242] on input "text" at bounding box center [304, 247] width 515 height 34
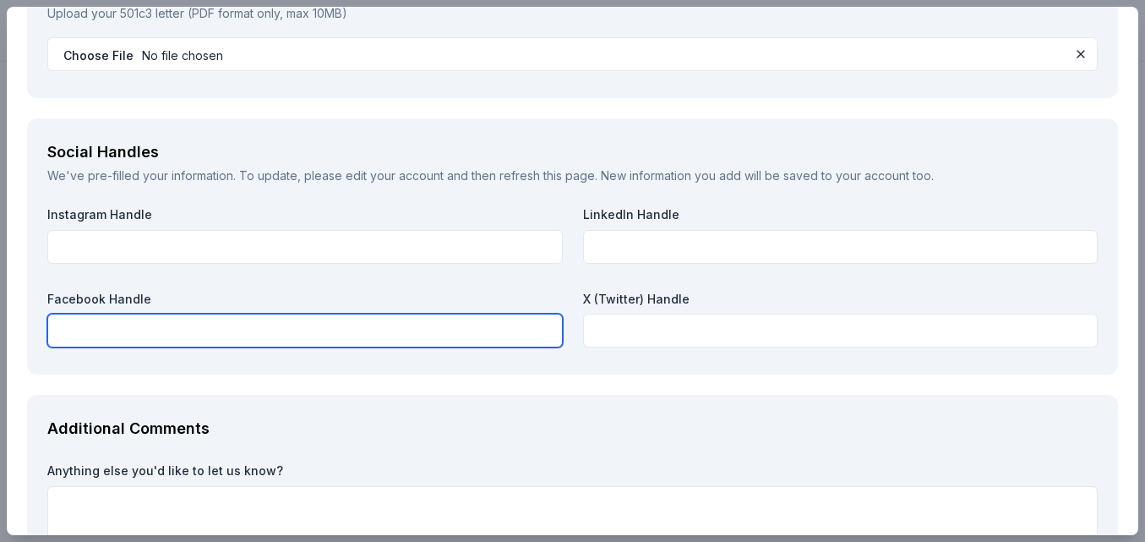
click at [223, 330] on input "text" at bounding box center [304, 330] width 515 height 34
drag, startPoint x: 192, startPoint y: 333, endPoint x: 156, endPoint y: 331, distance: 35.5
click at [156, 331] on input "12U Blue HCYP RAidesr [DATE]-[DATE]" at bounding box center [304, 330] width 515 height 34
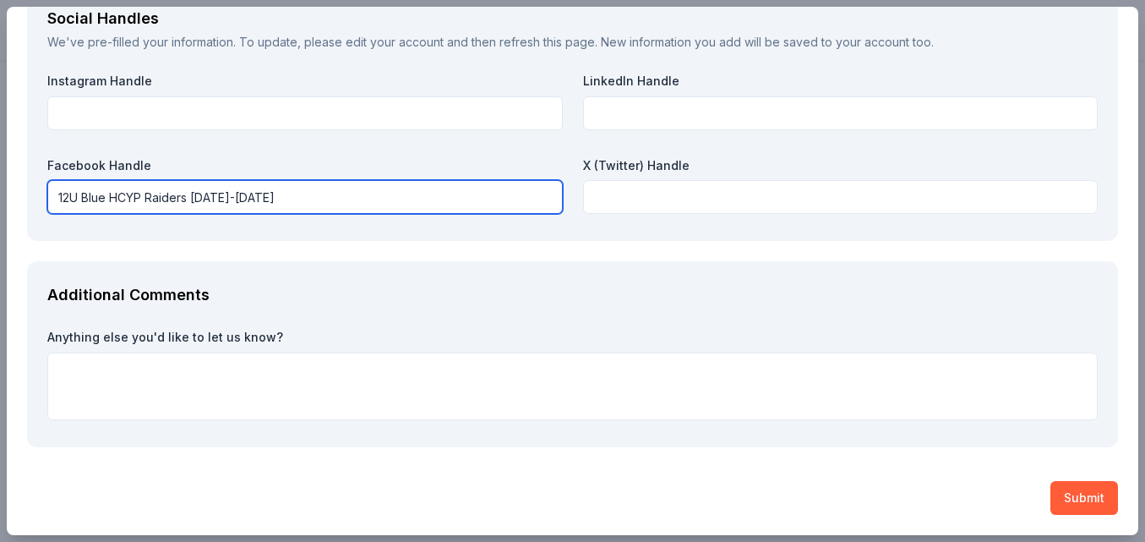
type input "12U Blue HCYP Raiders [DATE]-[DATE]"
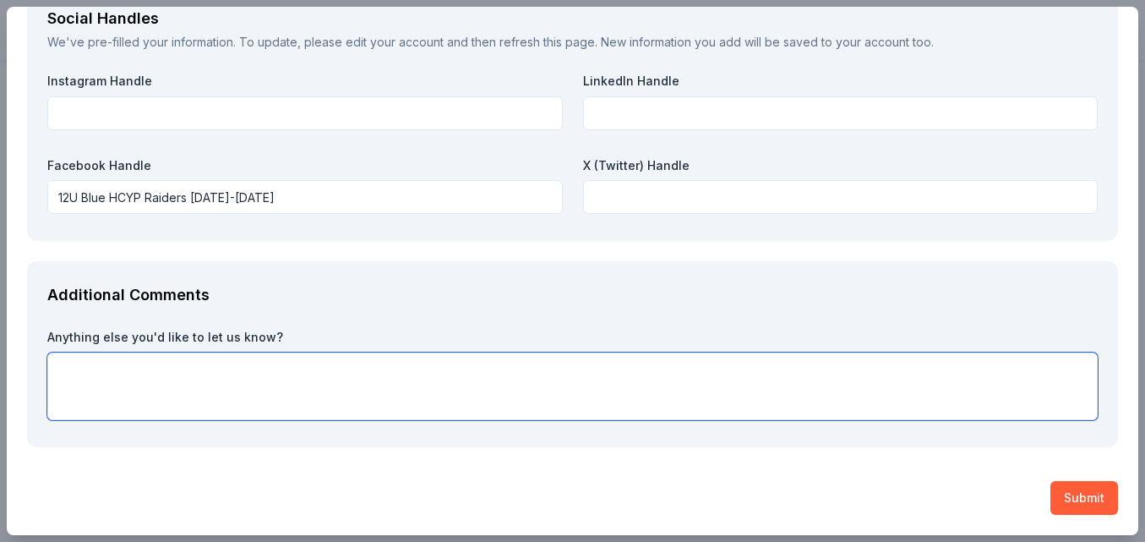
click at [110, 385] on textarea at bounding box center [572, 386] width 1050 height 68
type textarea "W"
click at [59, 368] on textarea "Thank you for your consideration!" at bounding box center [572, 386] width 1050 height 68
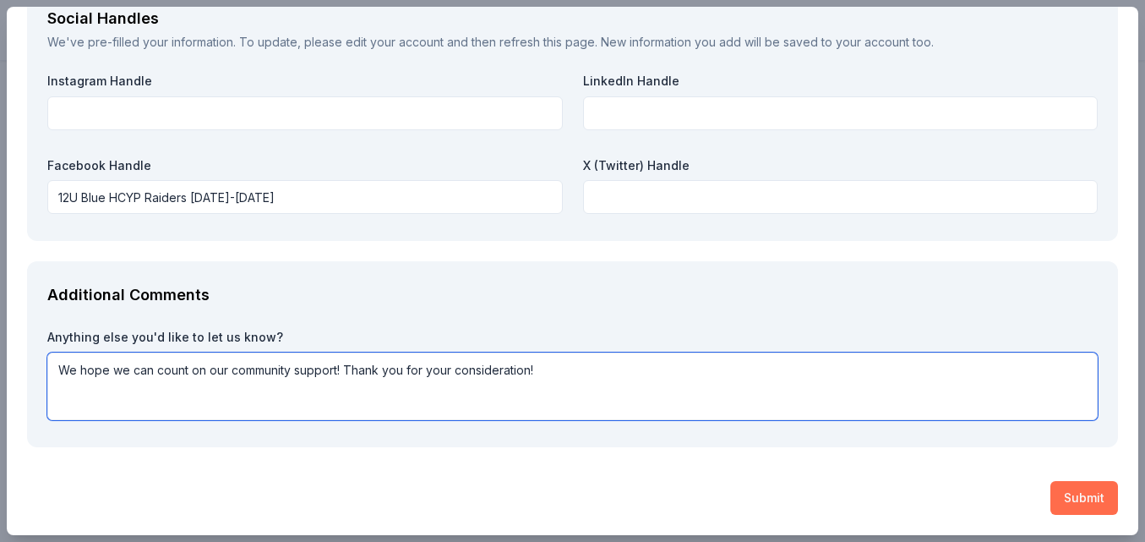
type textarea "We hope we can count on our community support! Thank you for your consideration!"
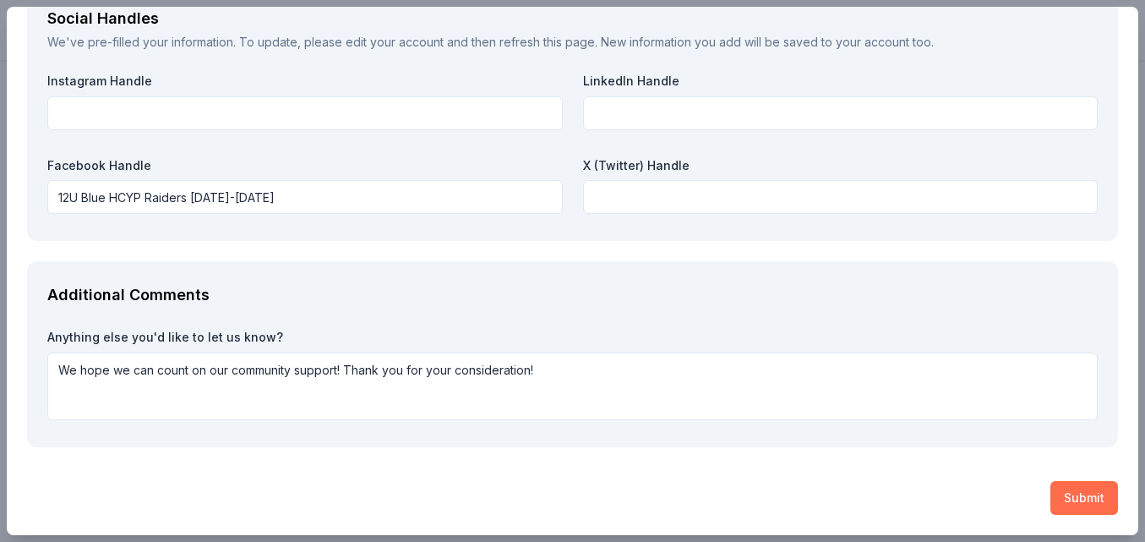
click at [1073, 492] on button "Submit" at bounding box center [1084, 498] width 68 height 34
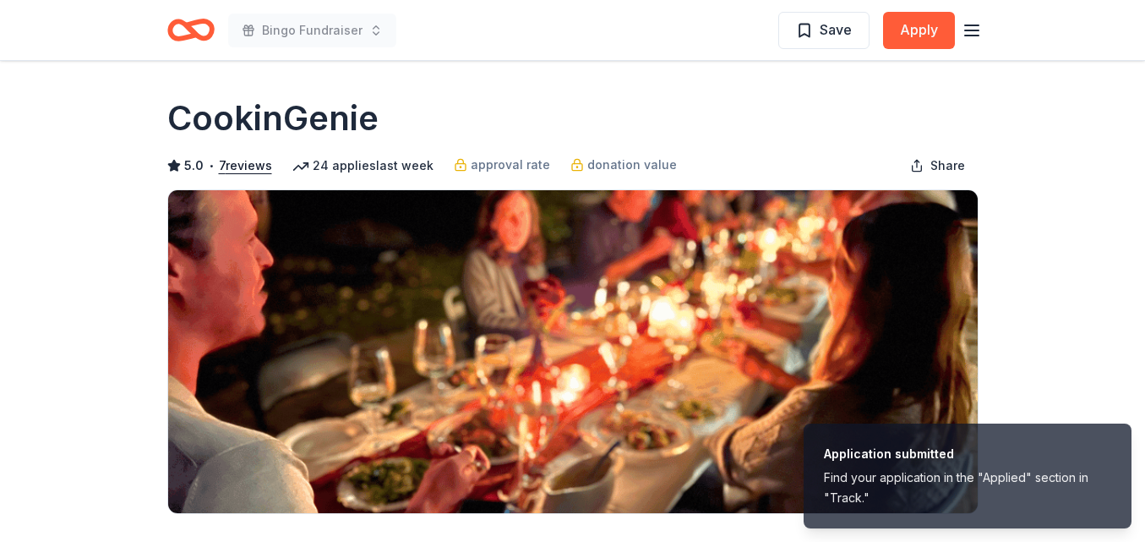
scroll to position [0, 0]
